Goal: Task Accomplishment & Management: Manage account settings

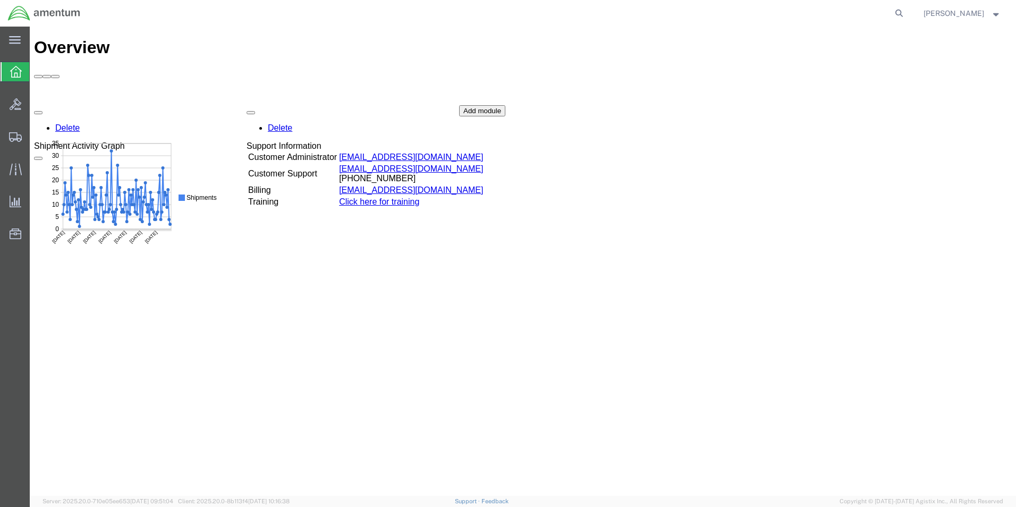
click at [13, 73] on icon at bounding box center [16, 72] width 12 height 12
click at [8, 138] on div at bounding box center [16, 136] width 30 height 21
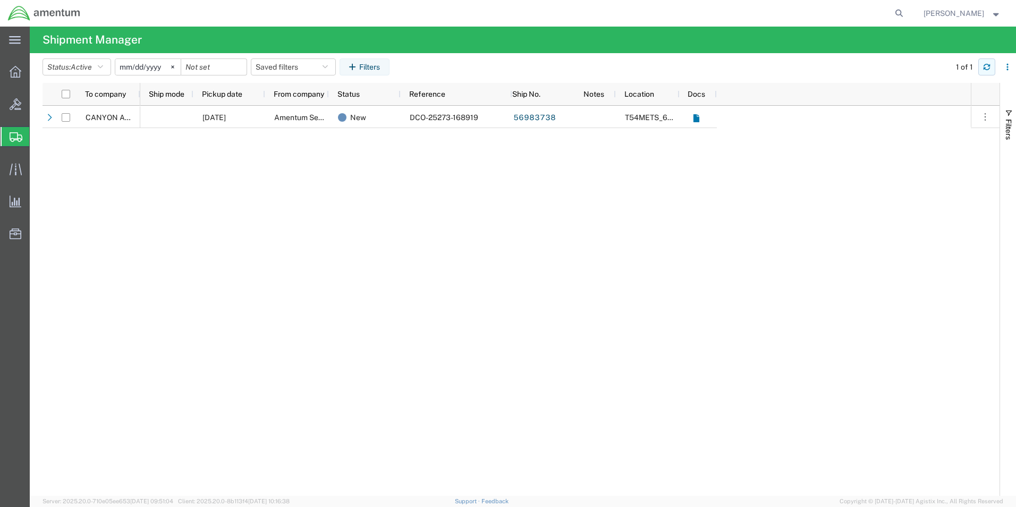
click at [988, 70] on icon "button" at bounding box center [986, 68] width 6 height 3
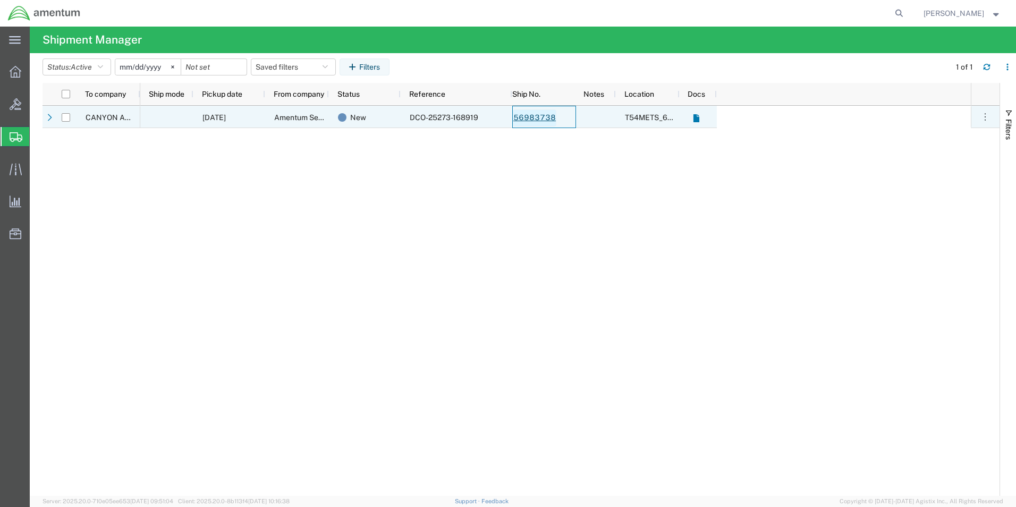
click at [530, 118] on link "56983738" at bounding box center [535, 117] width 44 height 17
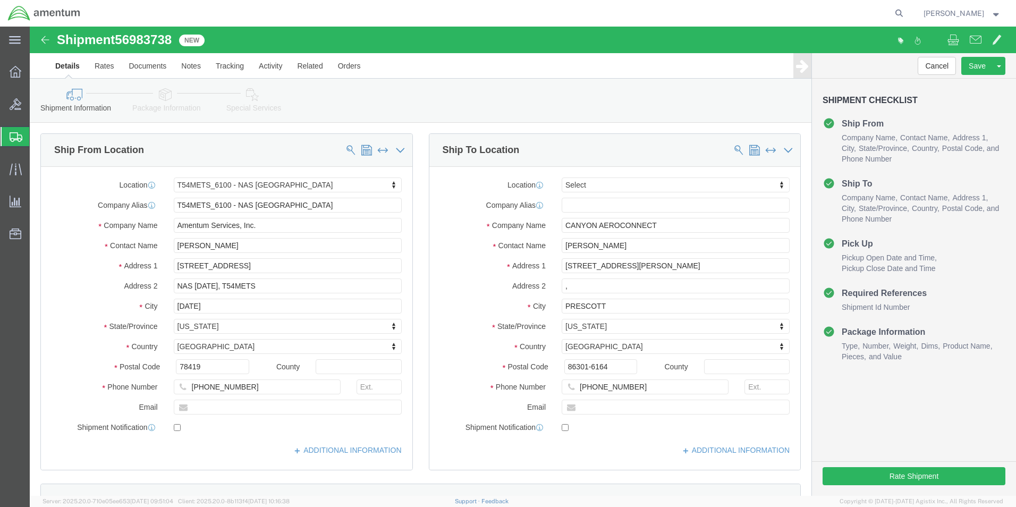
select select "67191"
select select
click input "CANYON AEROCONNECT"
type input "C"
type input "AF"
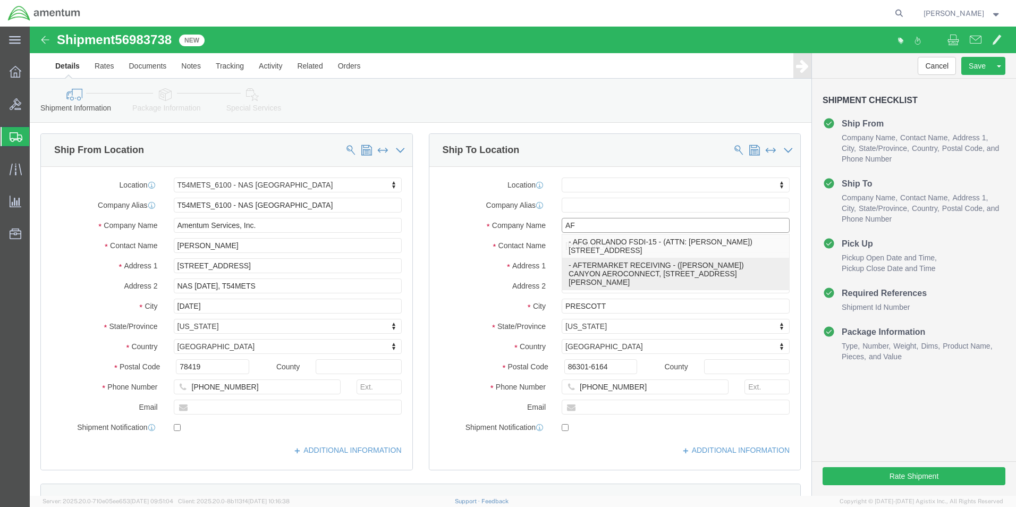
click p "- AFTERMARKET RECEIVING - ([PERSON_NAME]) CANYON AEROCONNECT, [STREET_ADDRESS][…"
select select "AZ"
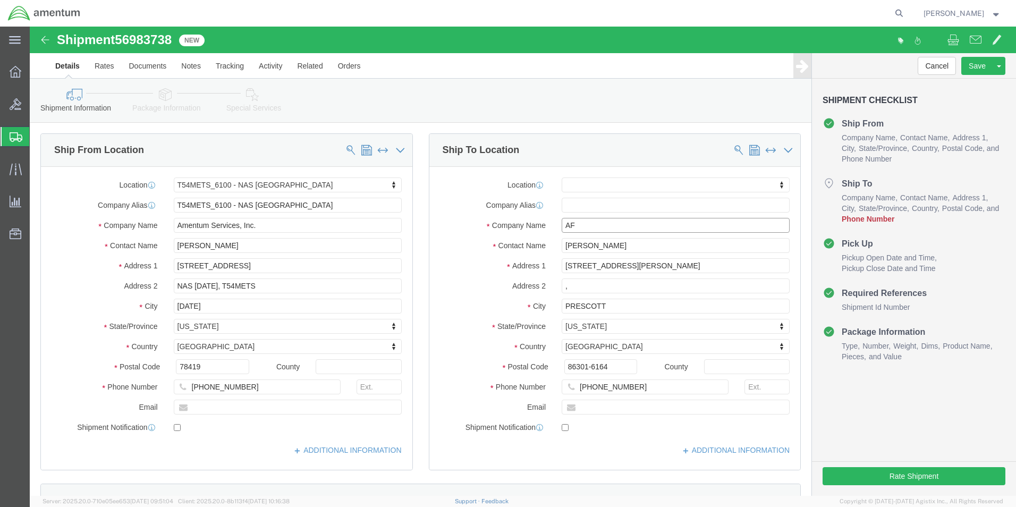
type input "AFTERMARKET RECEIVING"
click div "Shipment Information Package Information Special Services"
click input "[PHONE_NUMBER]"
type input "[PHONE_NUMBER]"
click div "Cancel Save Assign To Clone Shipment Save As Template Shipment Checklist Ship F…"
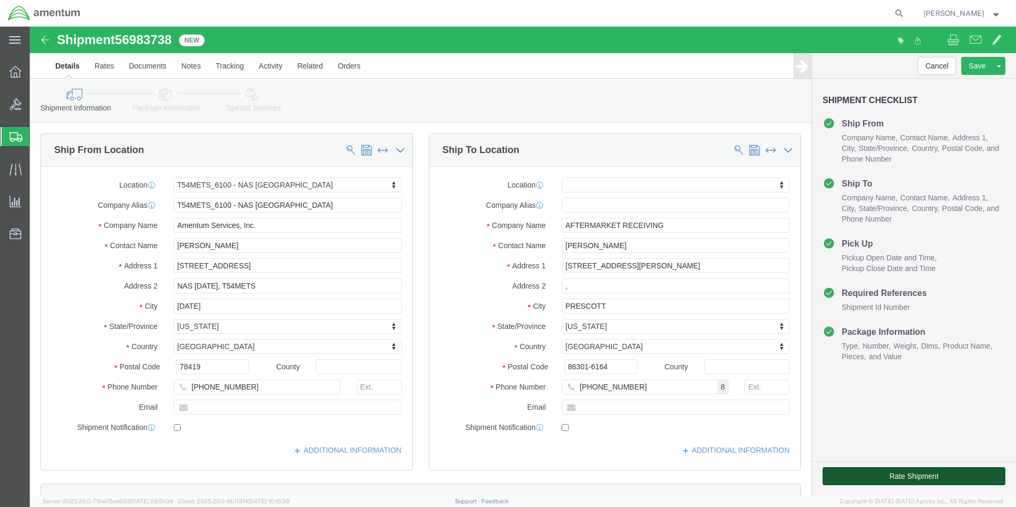
click button "Rate Shipment"
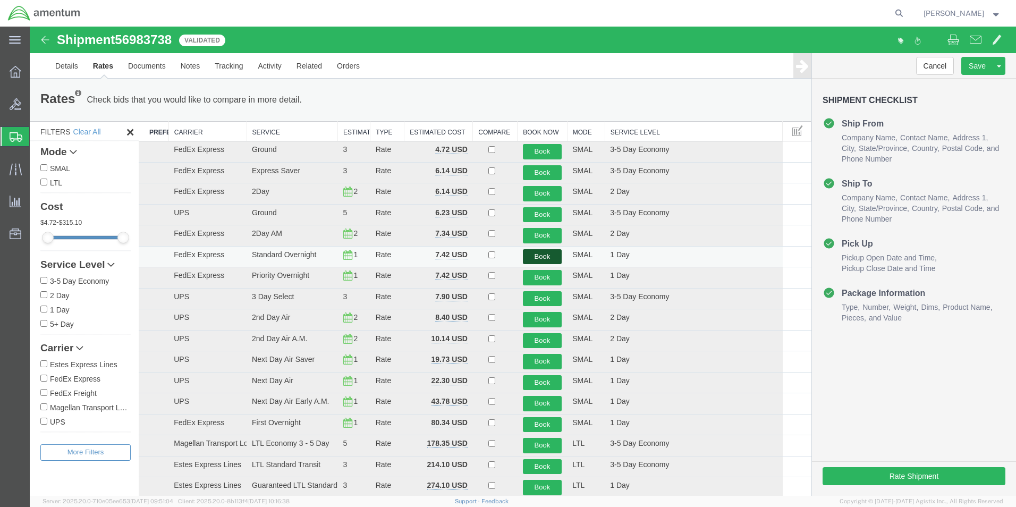
click at [529, 255] on button "Book" at bounding box center [542, 256] width 39 height 15
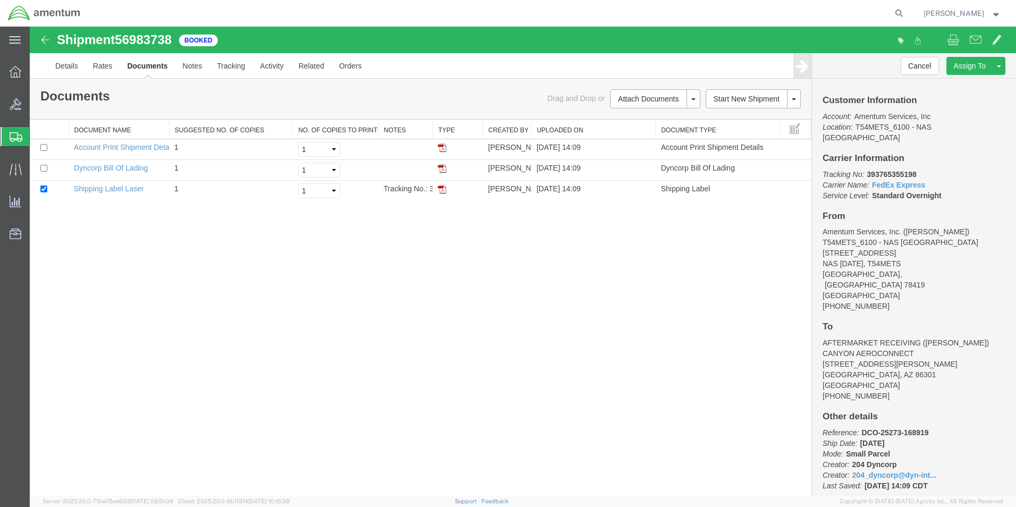
drag, startPoint x: 443, startPoint y: 189, endPoint x: 463, endPoint y: 224, distance: 40.3
click at [443, 189] on img at bounding box center [442, 189] width 8 height 8
click at [15, 141] on icon at bounding box center [16, 137] width 13 height 10
